Goal: Task Accomplishment & Management: Manage account settings

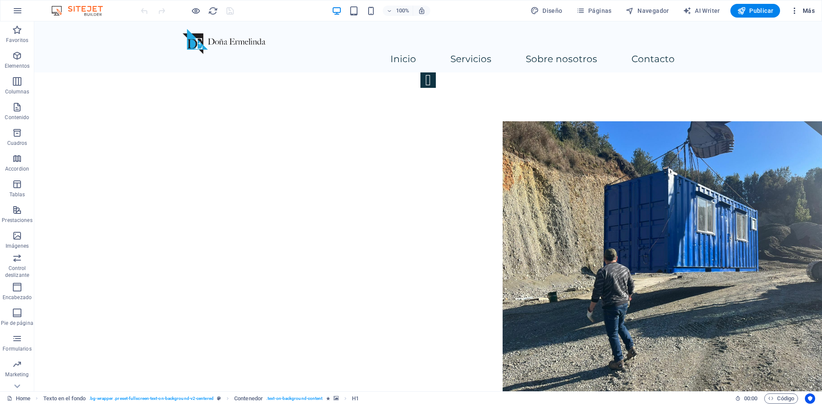
click at [793, 12] on icon "button" at bounding box center [794, 10] width 9 height 9
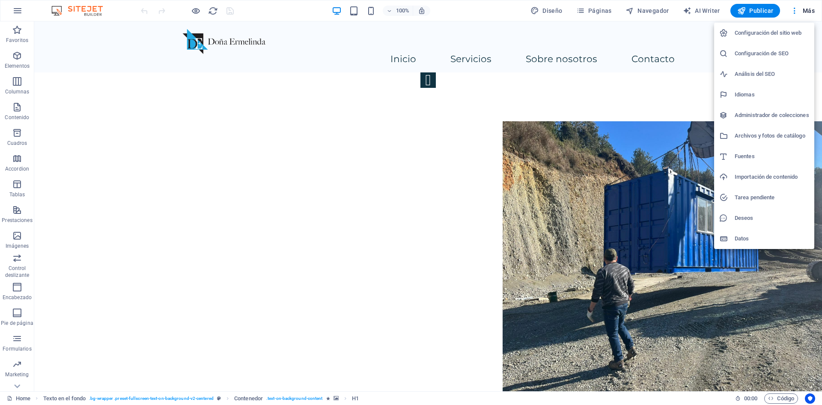
click at [780, 29] on h6 "Configuración del sitio web" at bounding box center [772, 33] width 74 height 10
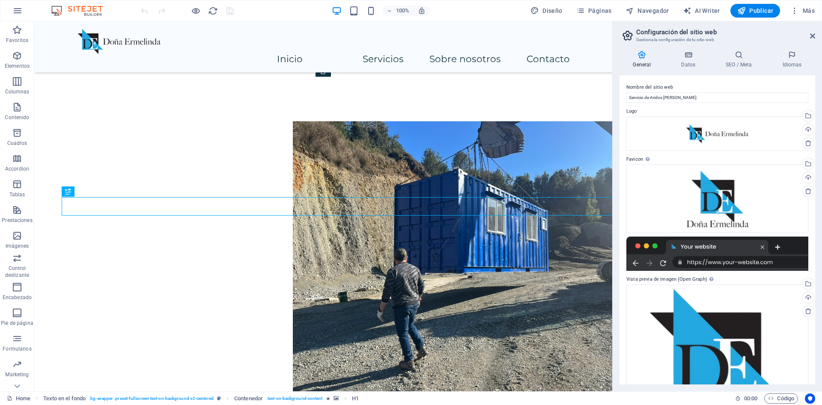
scroll to position [242, 0]
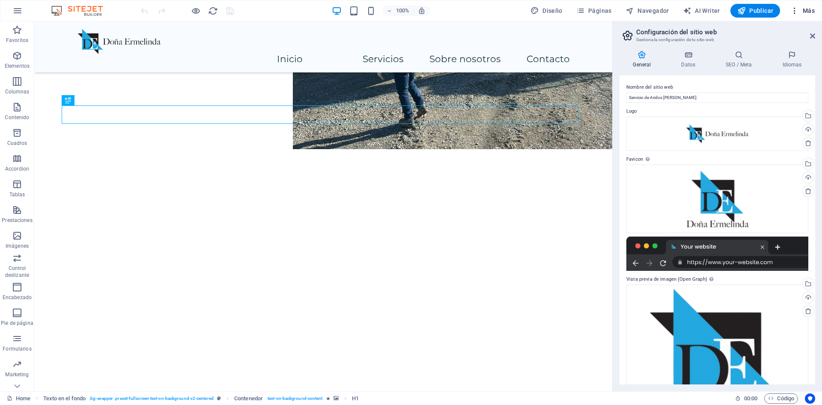
click at [793, 10] on icon "button" at bounding box center [794, 10] width 9 height 9
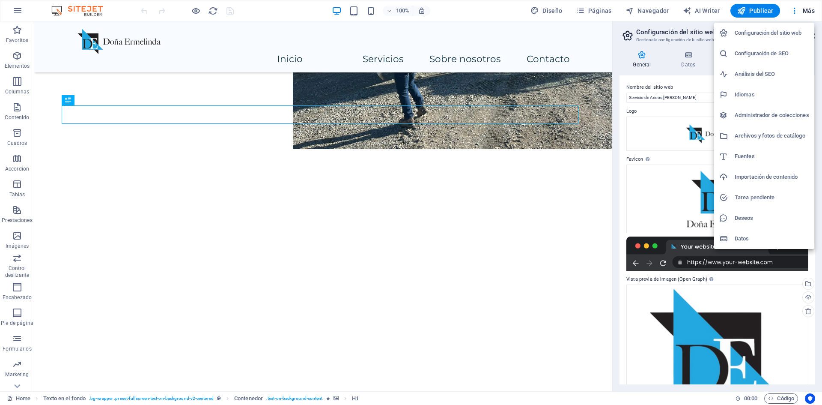
click at [751, 46] on li "Configuración de SEO" at bounding box center [764, 53] width 100 height 21
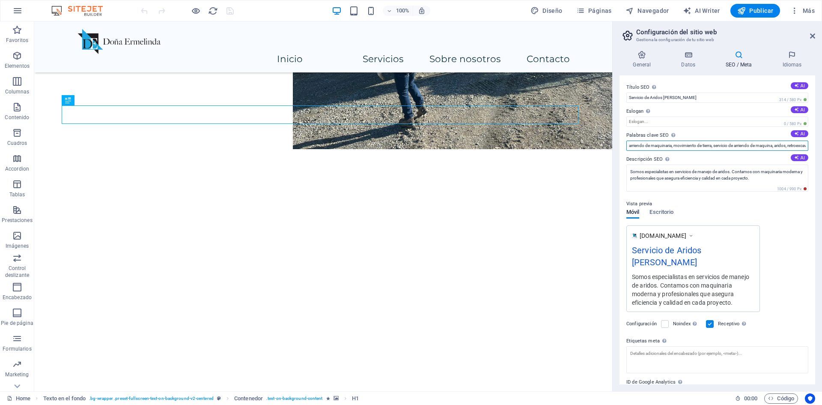
scroll to position [0, 33]
drag, startPoint x: 690, startPoint y: 145, endPoint x: 815, endPoint y: 146, distance: 124.6
click at [815, 146] on div "Título SEO El título de tu sitio web. Elige algo que destaque en los resultados…" at bounding box center [717, 229] width 196 height 309
click at [766, 148] on input "arriendo de maquinaria, movimiento de tierra, servicio de arriendo de maquina, …" at bounding box center [717, 145] width 182 height 10
drag, startPoint x: 786, startPoint y: 146, endPoint x: 813, endPoint y: 146, distance: 27.4
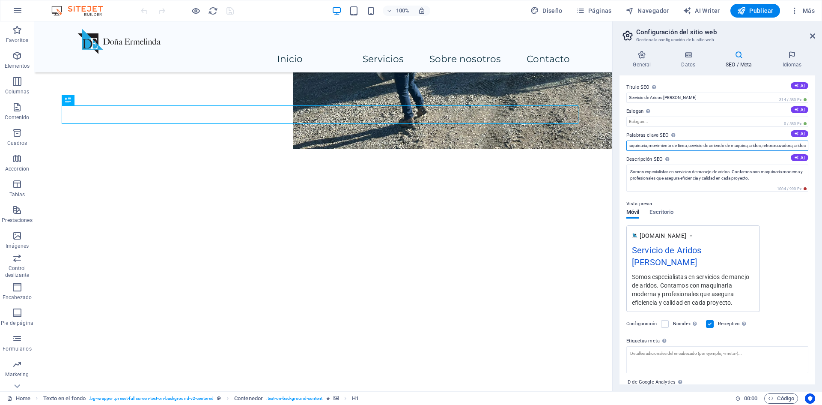
click at [813, 146] on div "Título SEO El título de tu sitio web. Elige algo que destaque en los resultados…" at bounding box center [717, 229] width 196 height 309
type input "arriendo de maquinaria, movimiento de tierra, servicio de arriendo de maquina, …"
click at [799, 157] on button "AI" at bounding box center [800, 157] width 18 height 7
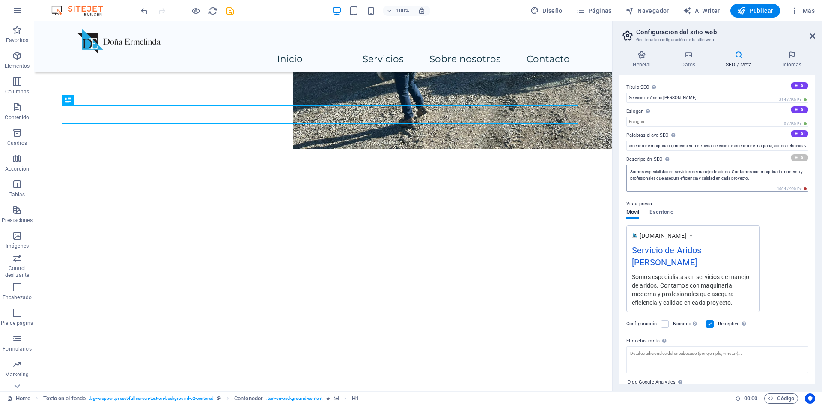
type textarea "Experiencia en movimiento de tierra y compactación. Ofrecemos soluciones segura…"
click at [796, 137] on button "AI" at bounding box center [800, 133] width 18 height 7
drag, startPoint x: 709, startPoint y: 144, endPoint x: 807, endPoint y: 139, distance: 98.2
click at [807, 139] on div "Título SEO El título de tu sitio web. Elige algo que destaque en los resultados…" at bounding box center [717, 229] width 196 height 309
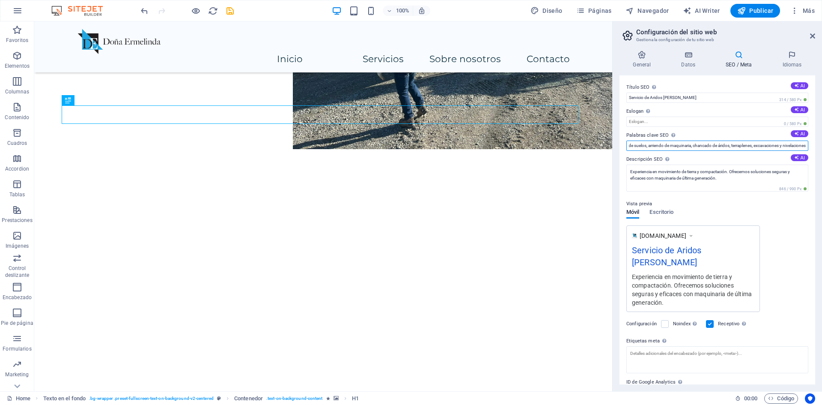
click at [649, 145] on input "movimiento de tierra, compactación de suelos, arriendo de maquinaria, chancado …" at bounding box center [717, 145] width 182 height 10
drag, startPoint x: 682, startPoint y: 166, endPoint x: 606, endPoint y: 146, distance: 78.8
click at [738, 146] on input "movimiento de tierra, compactación de suelos, arriendo de maquinaria, chancado …" at bounding box center [717, 145] width 182 height 10
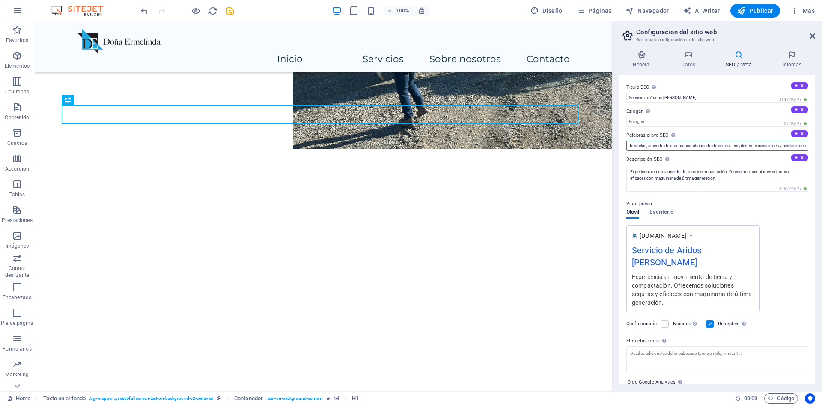
drag, startPoint x: 738, startPoint y: 146, endPoint x: 822, endPoint y: 139, distance: 83.8
click at [822, 139] on div "General Datos SEO / Meta Idiomas Nombre del sitio web Servicio de Aridos [PERSO…" at bounding box center [717, 217] width 209 height 347
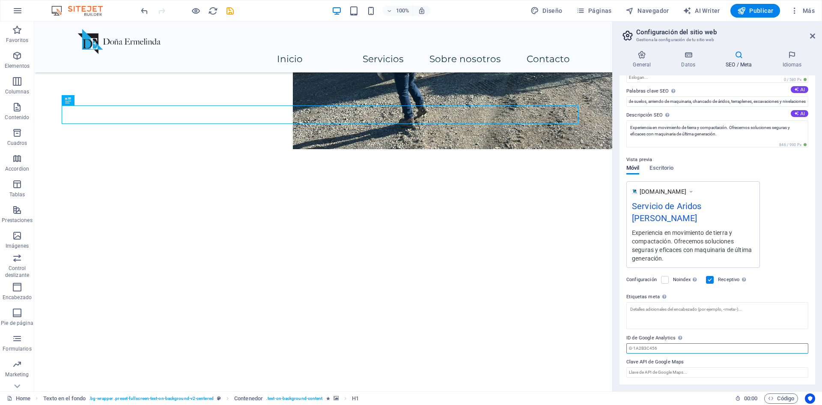
scroll to position [0, 0]
click at [722, 347] on input "ID de Google Analytics Añada únicamente el ID de Google Analytics. Incluimos el…" at bounding box center [717, 348] width 182 height 10
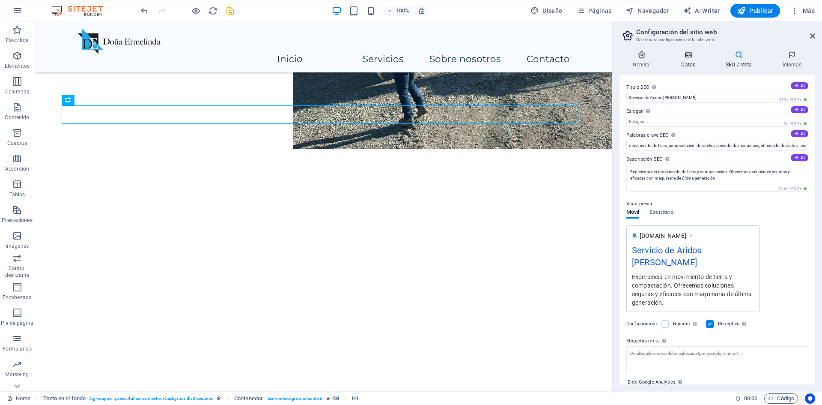
click at [689, 58] on icon at bounding box center [688, 55] width 41 height 9
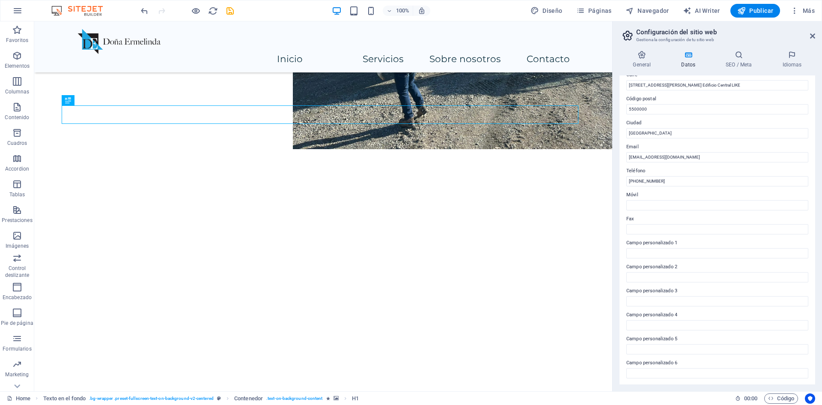
scroll to position [103, 0]
click at [637, 60] on h4 "General" at bounding box center [643, 60] width 48 height 18
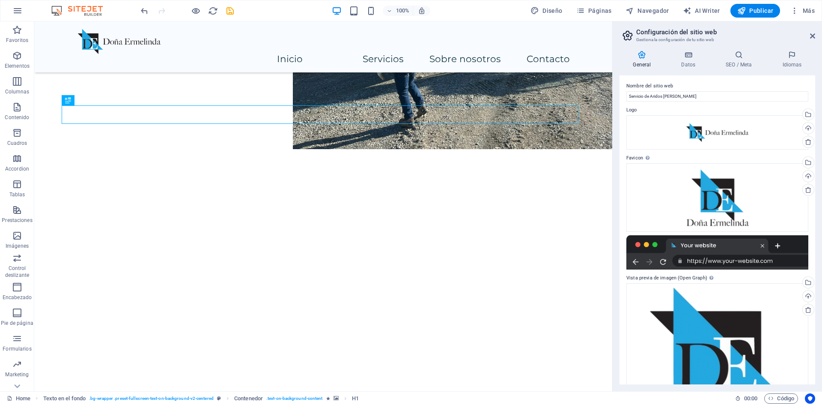
scroll to position [0, 0]
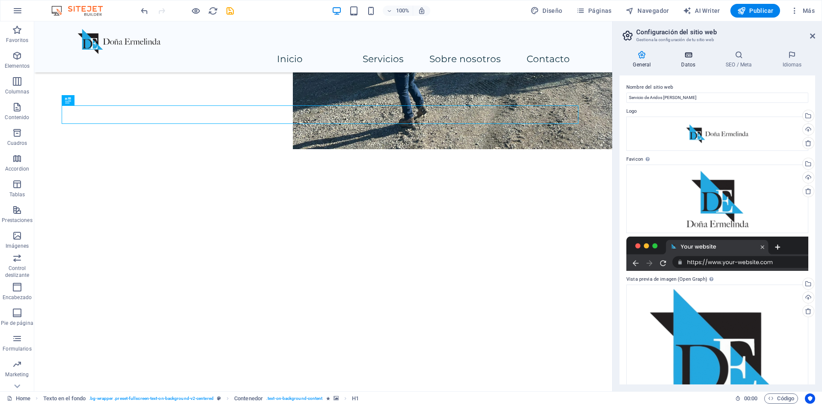
click at [688, 65] on h4 "Datos" at bounding box center [690, 60] width 45 height 18
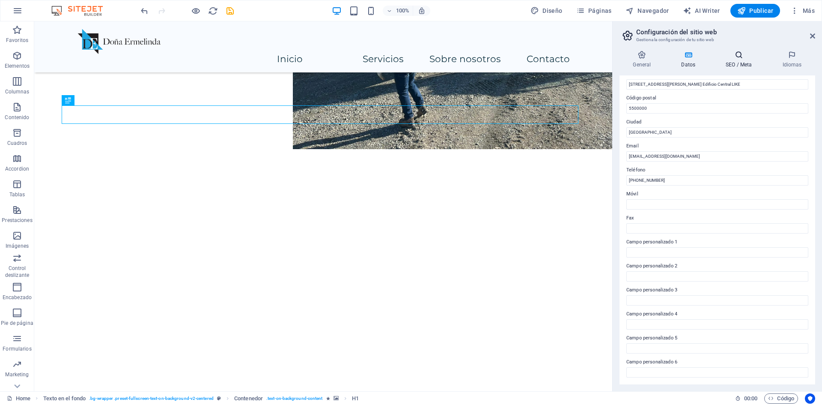
click at [732, 62] on h4 "SEO / Meta" at bounding box center [740, 60] width 57 height 18
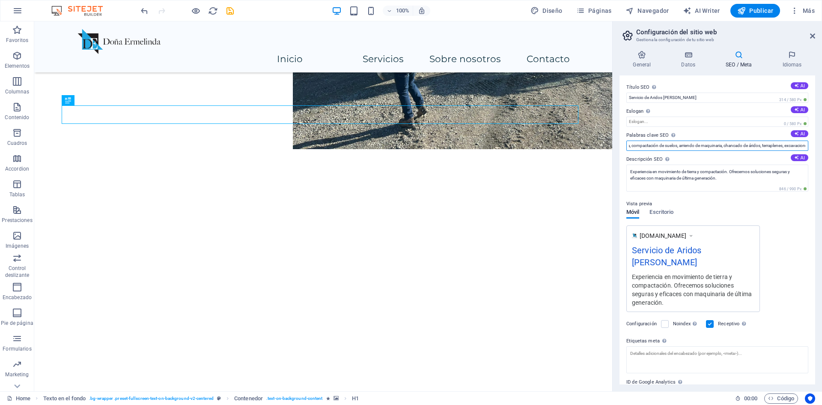
scroll to position [0, 77]
drag, startPoint x: 688, startPoint y: 146, endPoint x: 805, endPoint y: 147, distance: 116.9
click at [805, 147] on input "movimiento de tierra, compactación de suelos, arriendo de maquinaria, chancado …" at bounding box center [717, 145] width 182 height 10
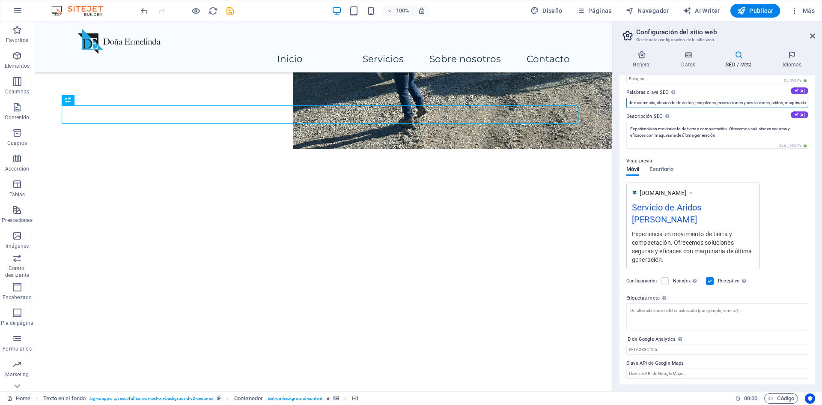
scroll to position [44, 0]
type input "movimiento de tierra, compactación de suelos, arriendo de maquinaria, chancado …"
click at [711, 277] on label at bounding box center [710, 280] width 8 height 8
click at [0, 0] on input "Receptivo Determina si el sitio web debería responder en función de la resoluci…" at bounding box center [0, 0] width 0 height 0
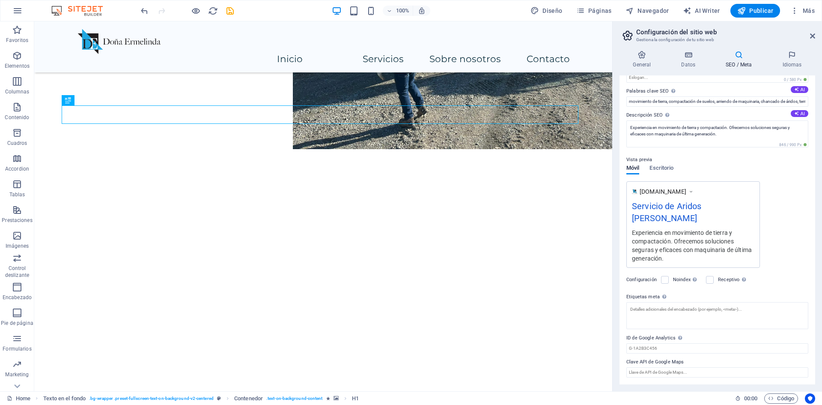
click at [706, 280] on div "Configuración Noindex Indica a los buscadores que no incluyan este sitio web en…" at bounding box center [717, 280] width 182 height 24
click at [712, 278] on label at bounding box center [710, 280] width 8 height 8
click at [0, 0] on input "Receptivo Determina si el sitio web debería responder en función de la resoluci…" at bounding box center [0, 0] width 0 height 0
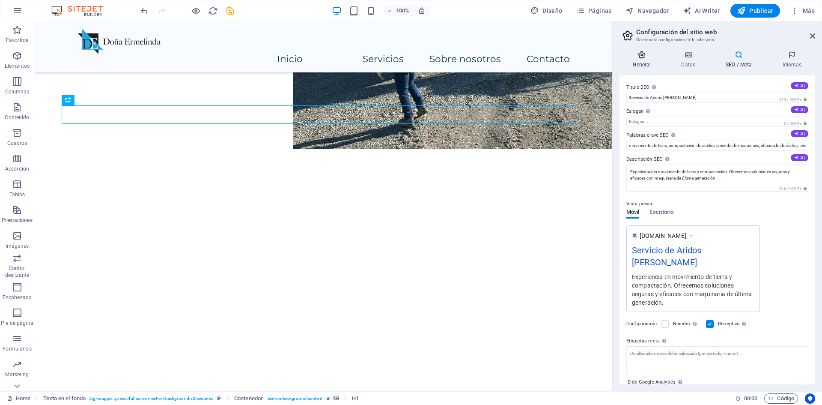
click at [638, 60] on h4 "General" at bounding box center [643, 60] width 48 height 18
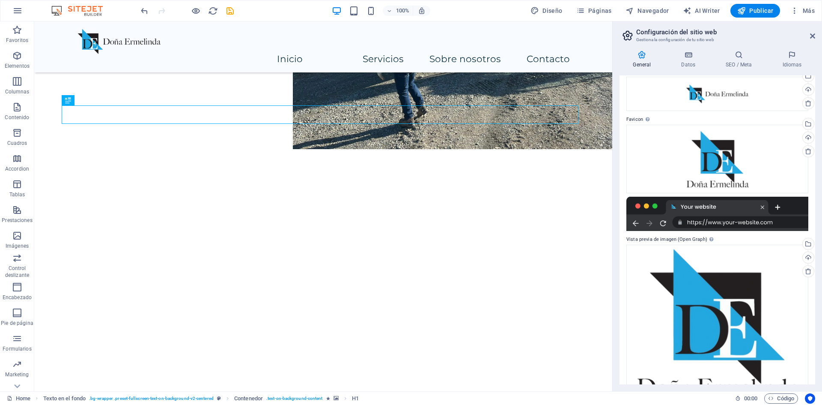
scroll to position [63, 0]
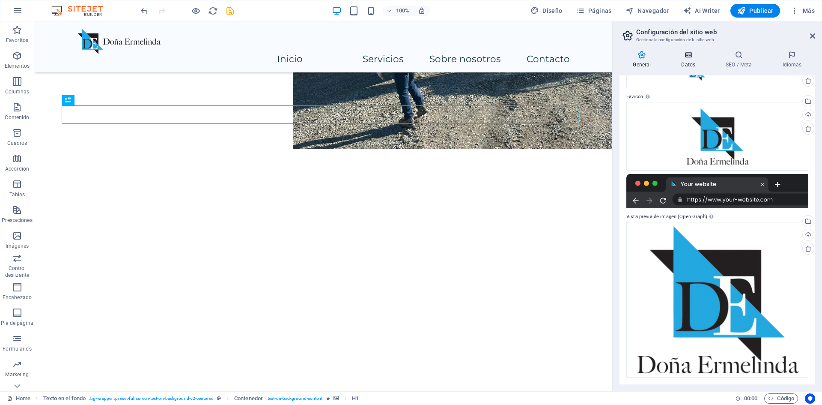
click at [677, 58] on icon at bounding box center [688, 55] width 41 height 9
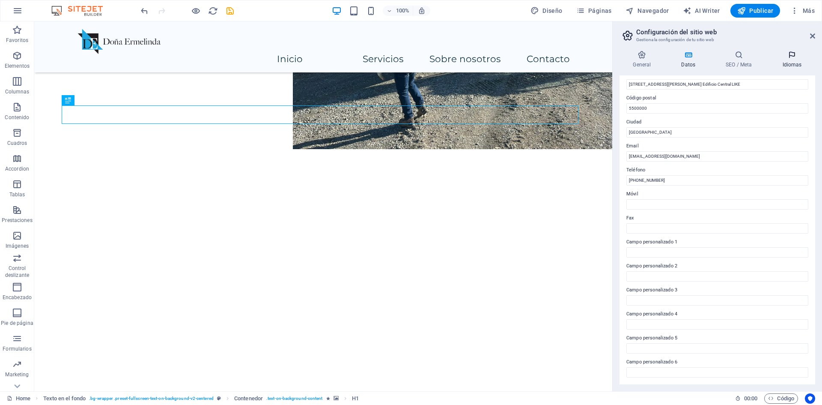
click at [792, 63] on h4 "Idiomas" at bounding box center [792, 60] width 46 height 18
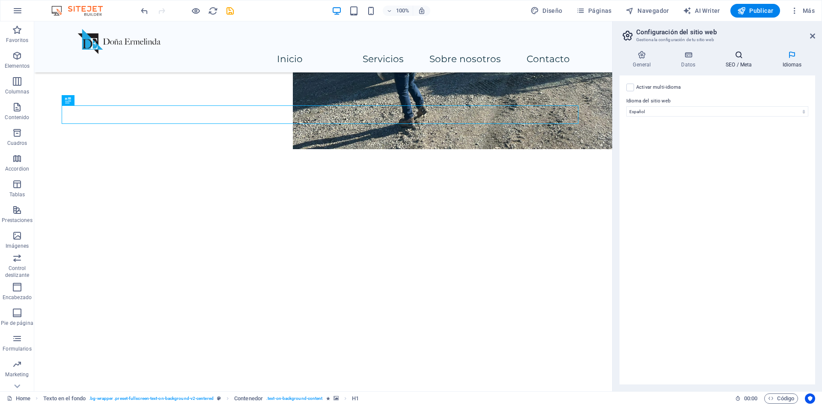
click at [736, 60] on h4 "SEO / Meta" at bounding box center [740, 60] width 57 height 18
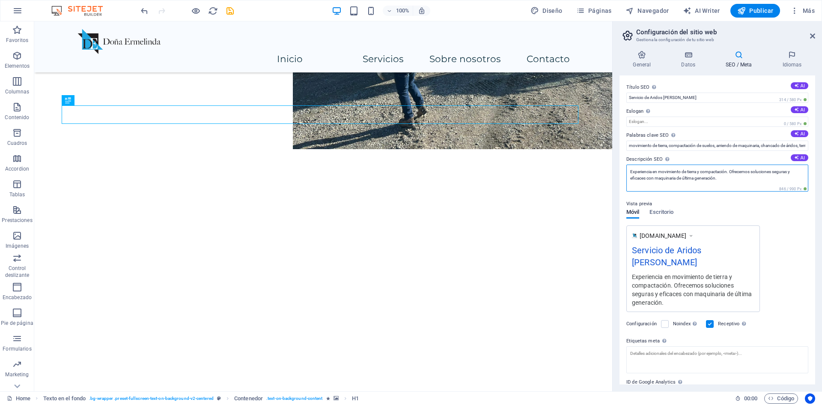
click at [632, 169] on textarea "Experiencia en movimiento de tierra y compactación. Ofrecemos soluciones segura…" at bounding box center [717, 177] width 182 height 27
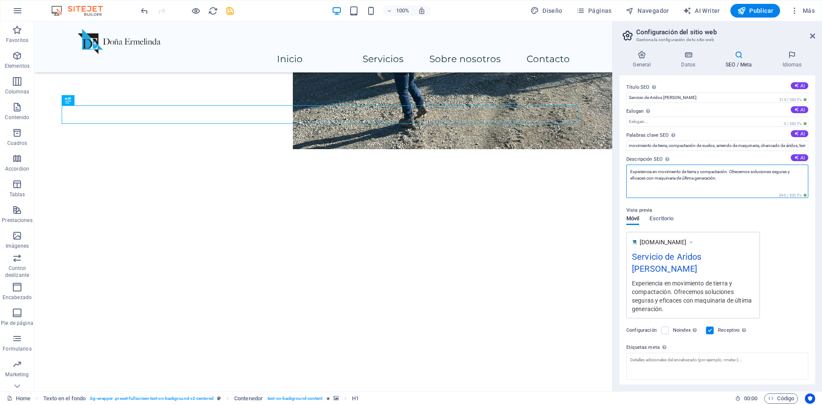
click at [630, 170] on textarea "Experiencia en movimiento de tierra y compactación. Ofrecemos soluciones segura…" at bounding box center [717, 180] width 182 height 33
click at [686, 171] on textarea "Aridos [PERSON_NAME] tiene Experiencia en movimiento de tierra y compactación. …" at bounding box center [717, 180] width 182 height 33
click at [794, 159] on icon at bounding box center [796, 157] width 5 height 5
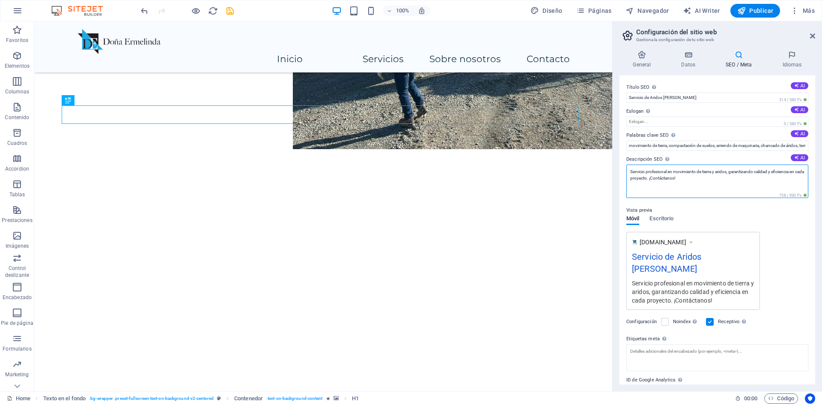
click at [689, 177] on textarea "Servicio profesional en movimiento de tierra y aridos, garantizando calidad y e…" at bounding box center [717, 180] width 182 height 33
click at [631, 170] on textarea "Servicio profesional en movimiento de tierra y aridos, garantizando calidad y e…" at bounding box center [717, 180] width 182 height 33
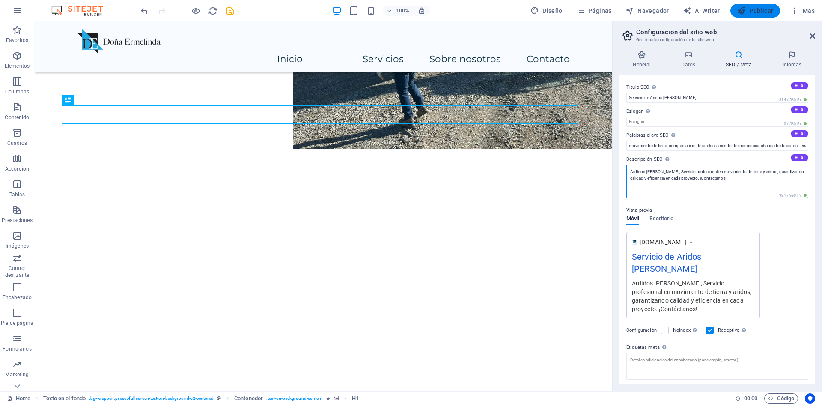
type textarea "Ardidos [PERSON_NAME], Servicio profesional en movimiento de tierra y aridos, g…"
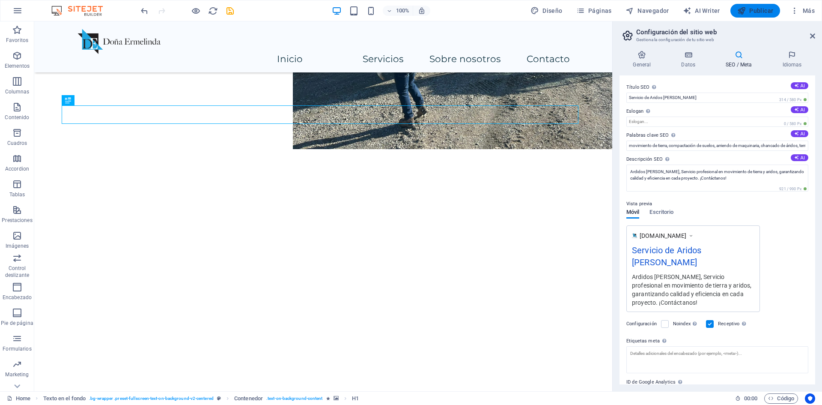
click at [753, 12] on span "Publicar" at bounding box center [755, 10] width 36 height 9
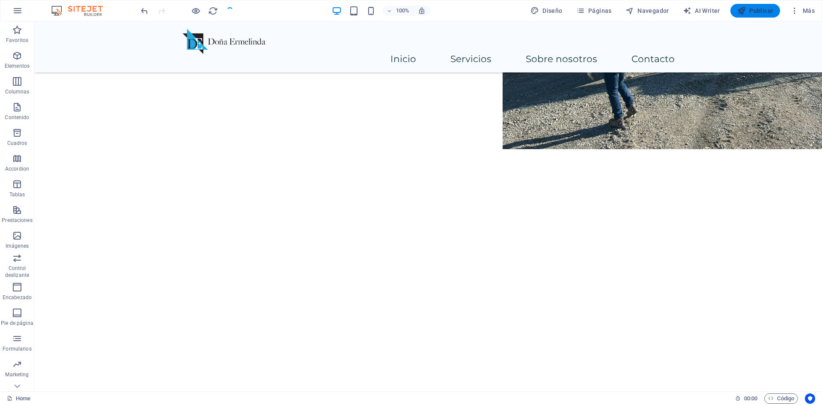
click at [748, 14] on span "Publicar" at bounding box center [755, 10] width 36 height 9
